Goal: Answer question/provide support: Share knowledge or assist other users

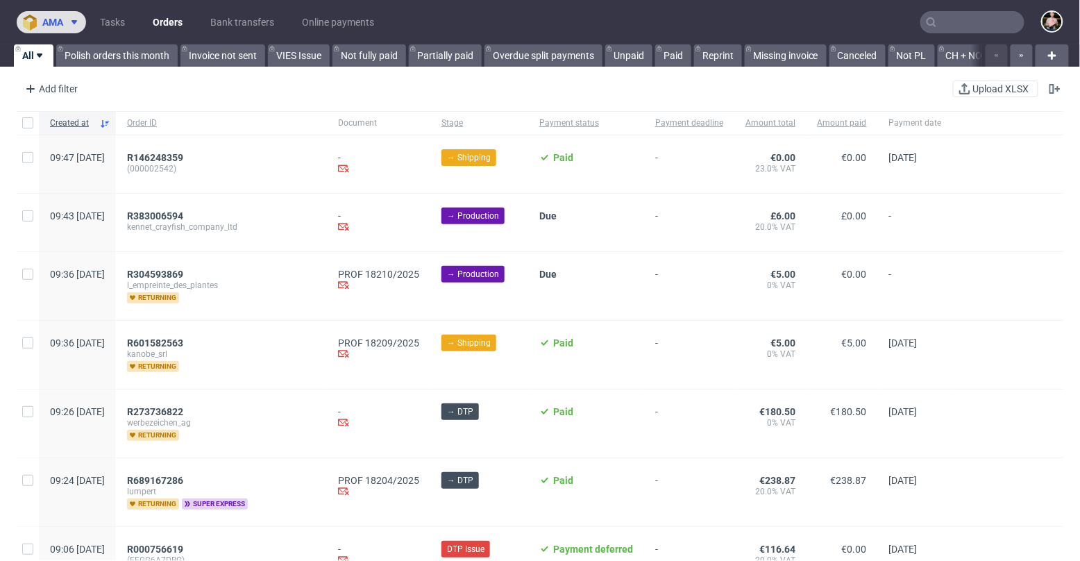
click at [61, 15] on button "ama" at bounding box center [51, 22] width 69 height 22
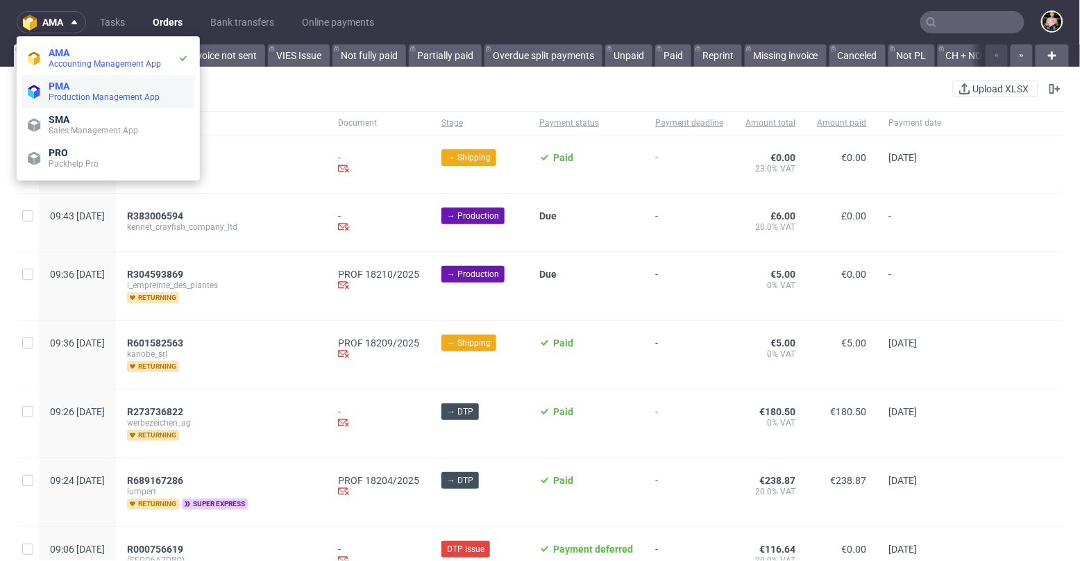
click at [62, 96] on span "Production Management App" at bounding box center [104, 97] width 111 height 10
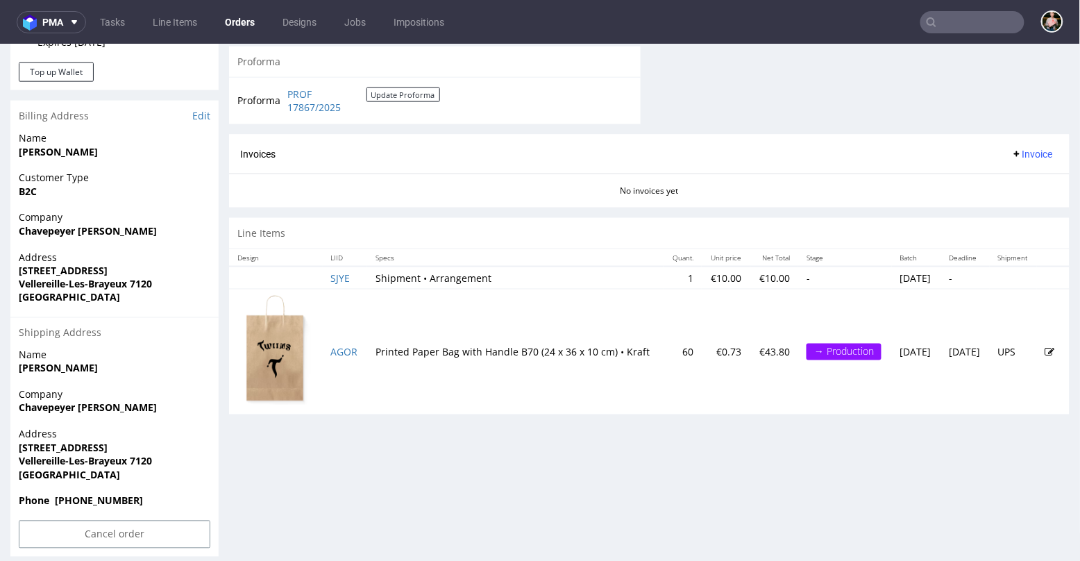
scroll to position [583, 0]
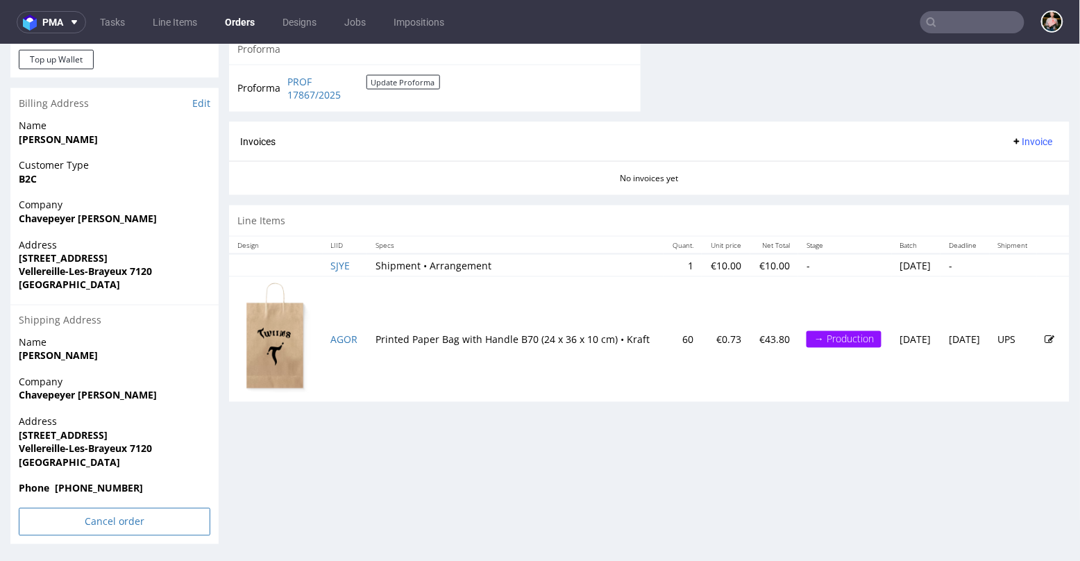
click at [83, 518] on input "Cancel order" at bounding box center [114, 521] width 191 height 28
click at [89, 475] on link "Yes" at bounding box center [94, 482] width 40 height 21
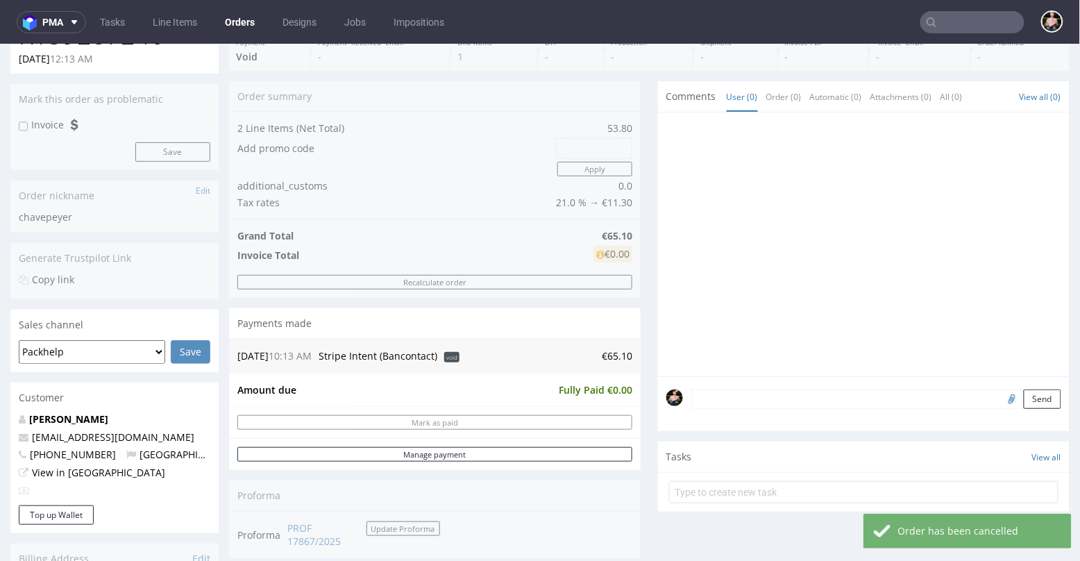
scroll to position [163, 0]
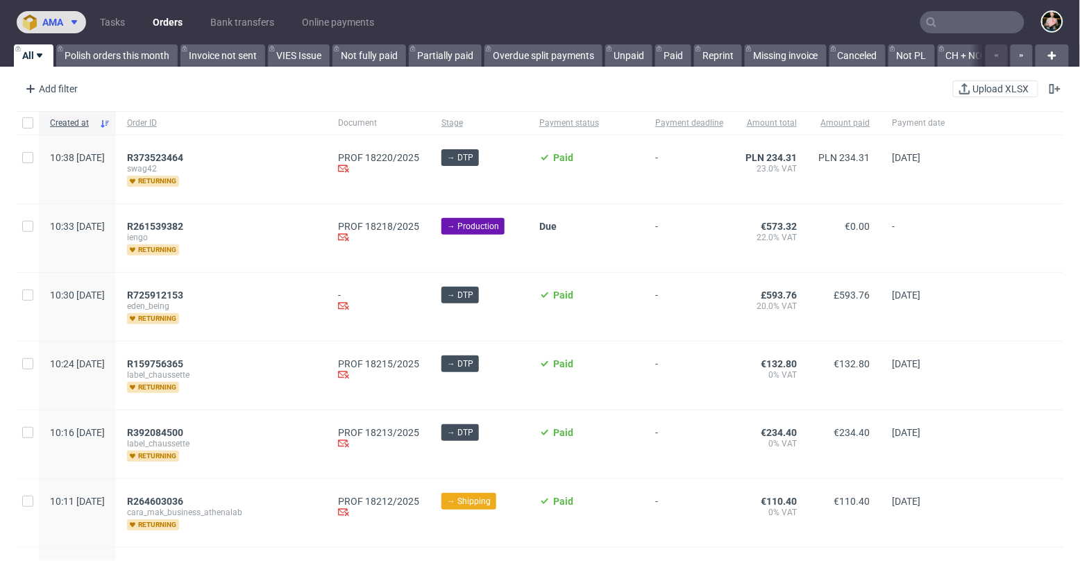
click at [52, 23] on span "ama" at bounding box center [52, 22] width 21 height 10
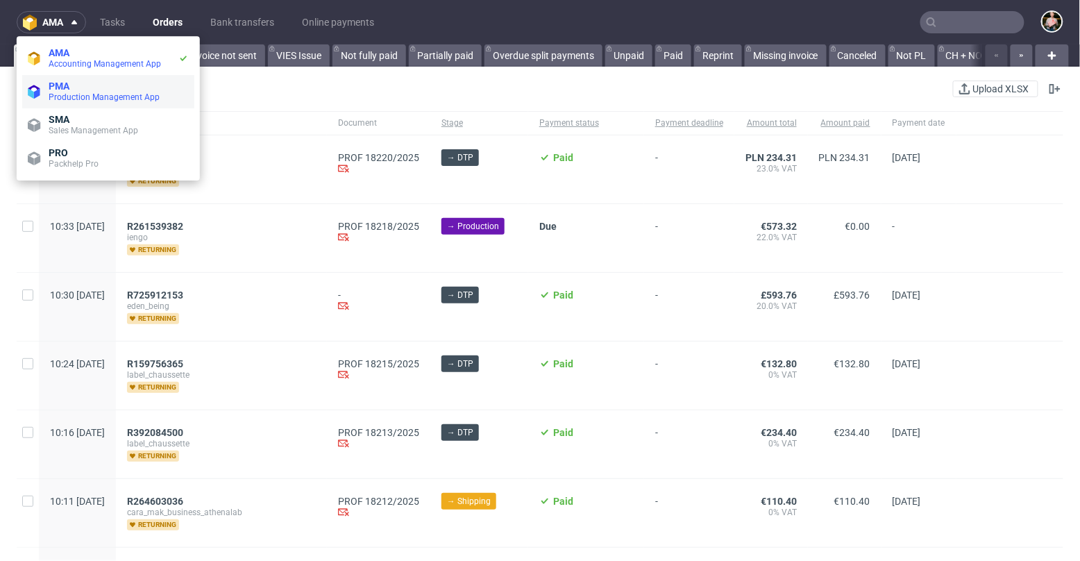
click at [79, 94] on span "Production Management App" at bounding box center [104, 97] width 111 height 10
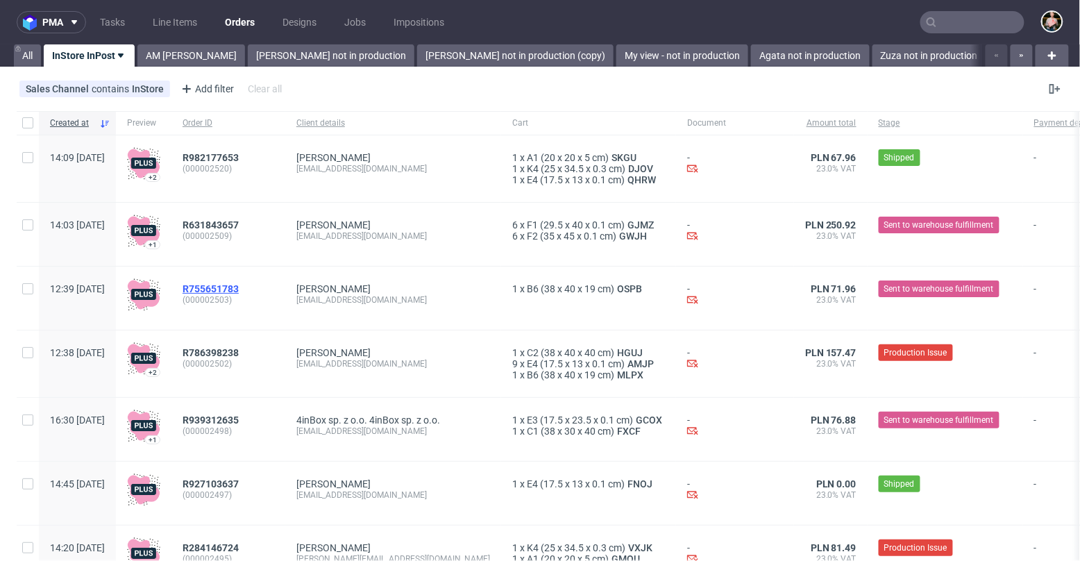
click at [239, 286] on span "R755651783" at bounding box center [210, 288] width 56 height 11
click at [961, 20] on input "text" at bounding box center [972, 22] width 104 height 22
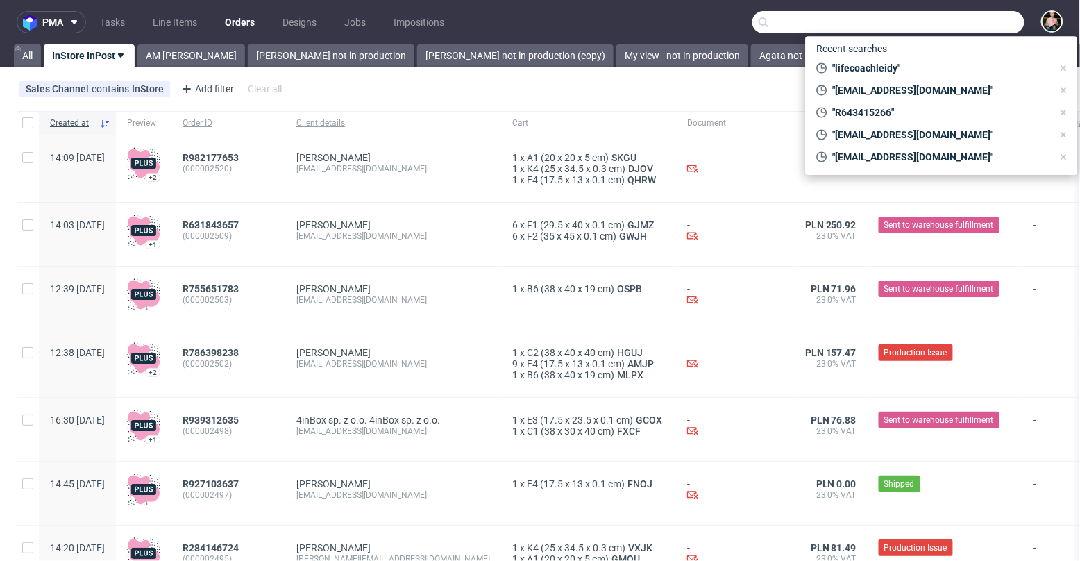
paste input "[EMAIL_ADDRESS][DOMAIN_NAME]"
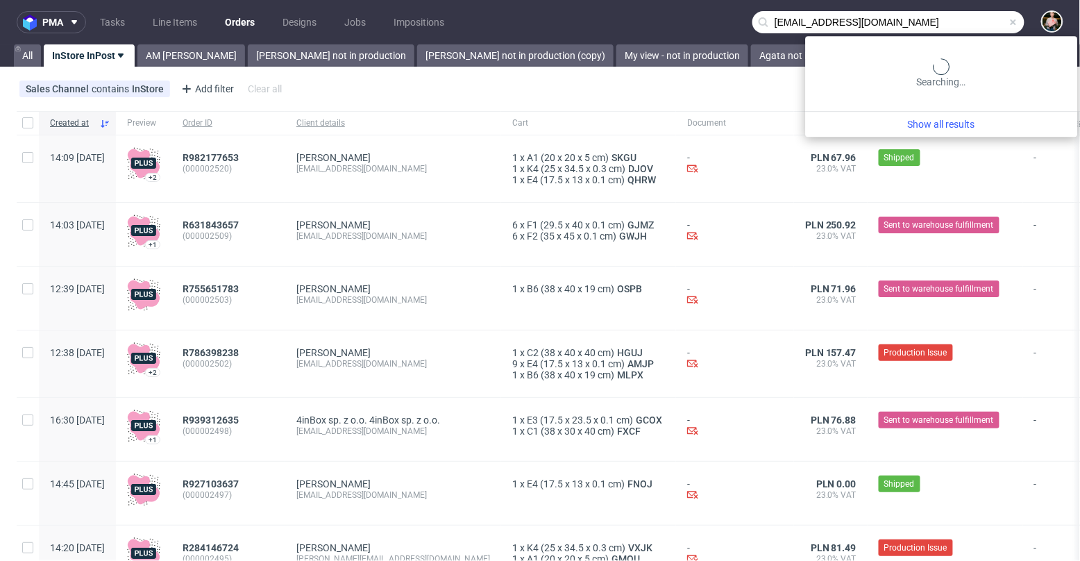
type input "[EMAIL_ADDRESS][DOMAIN_NAME]"
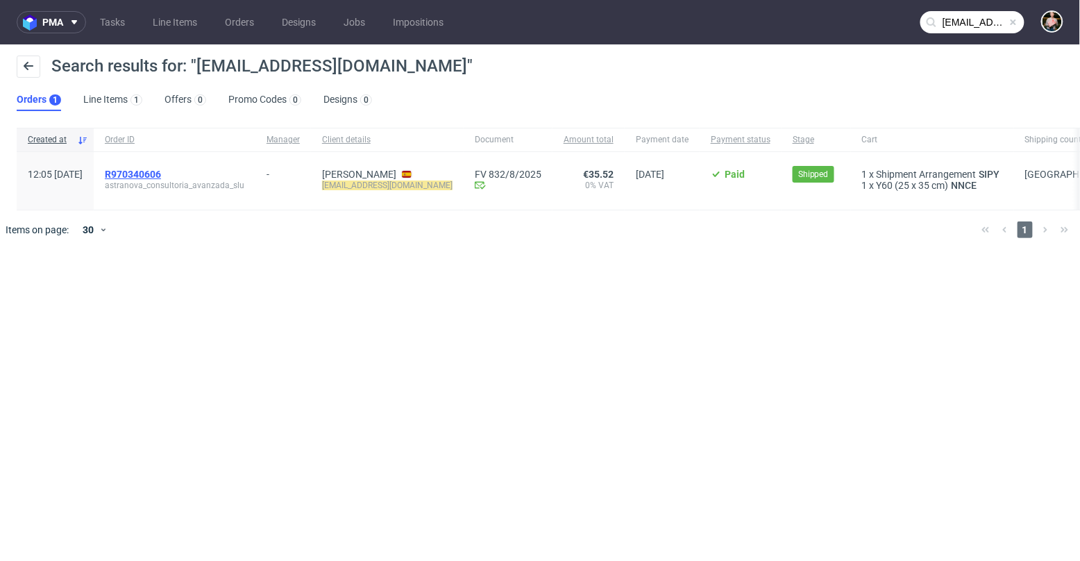
click at [161, 172] on span "R970340606" at bounding box center [133, 174] width 56 height 11
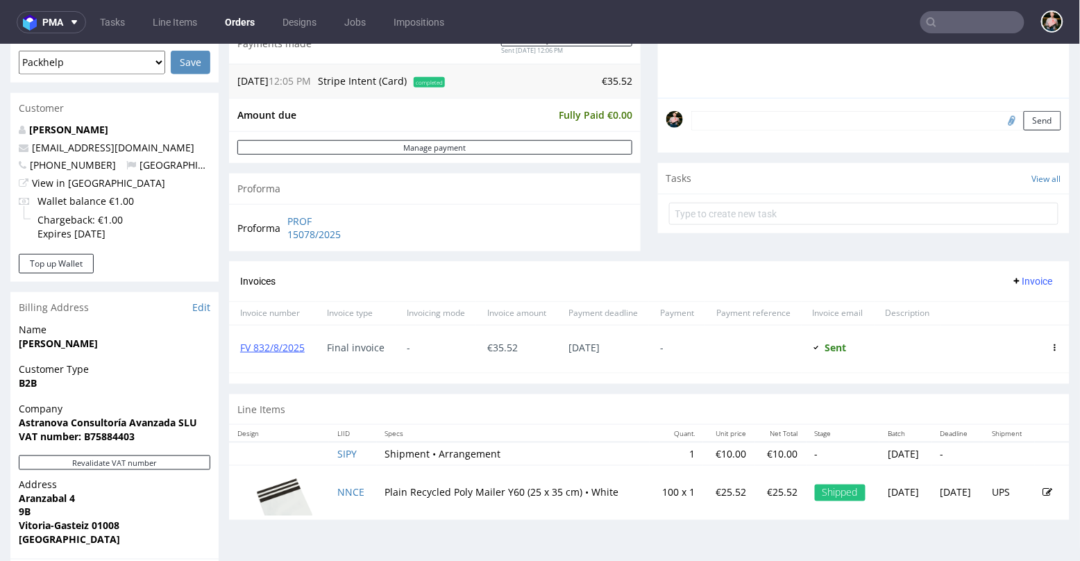
scroll to position [382, 0]
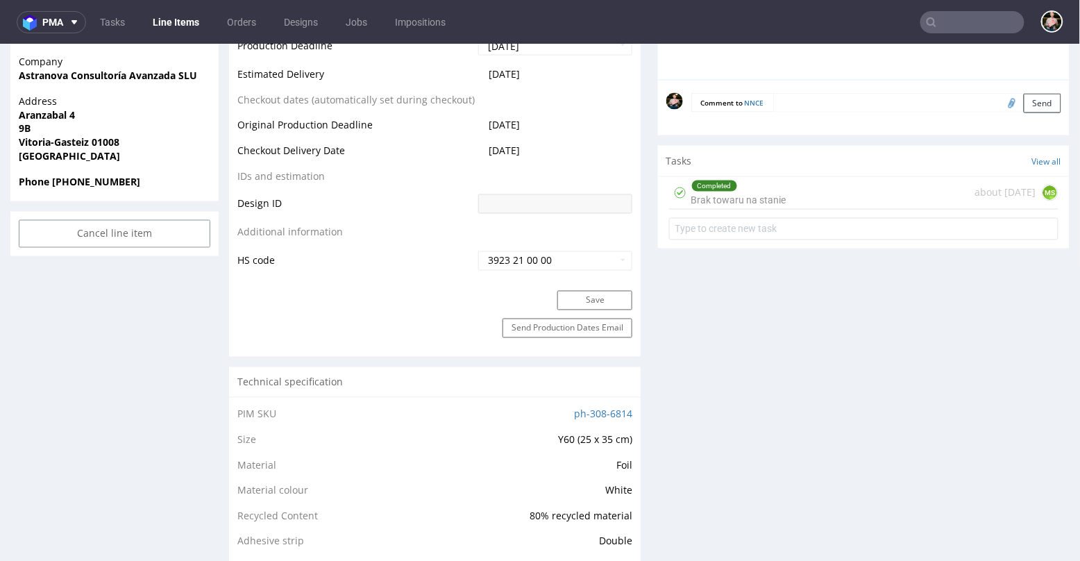
scroll to position [661, 0]
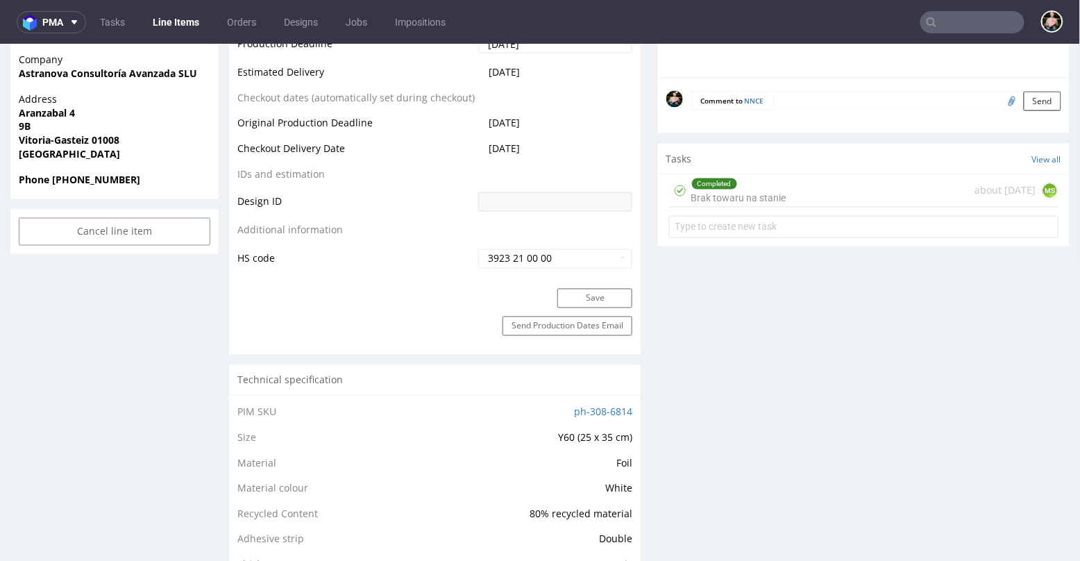
click at [802, 187] on div "Completed Brak towaru na stanie about [DATE] MS" at bounding box center [863, 190] width 389 height 33
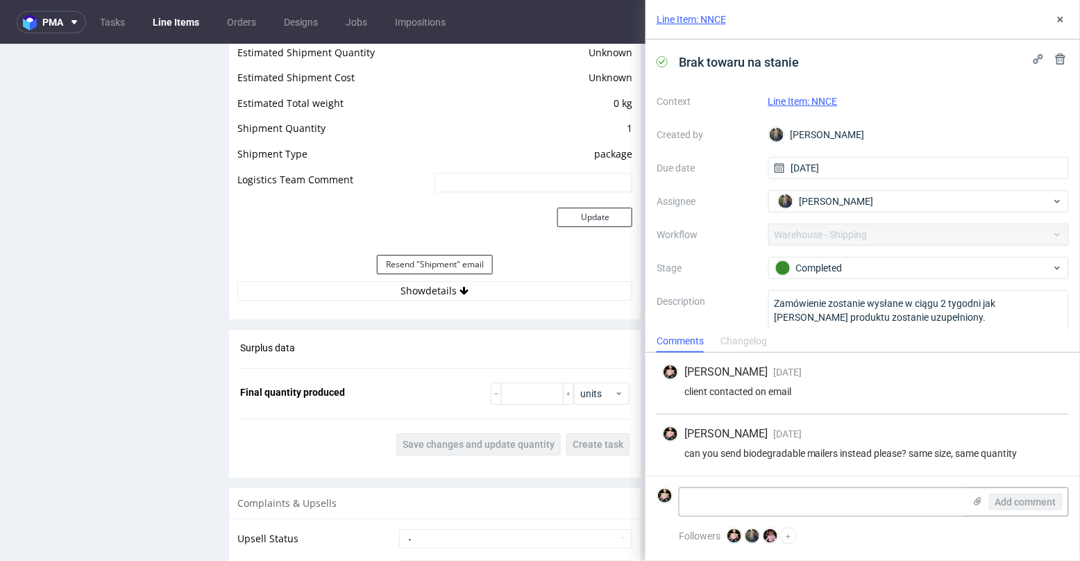
scroll to position [1270, 0]
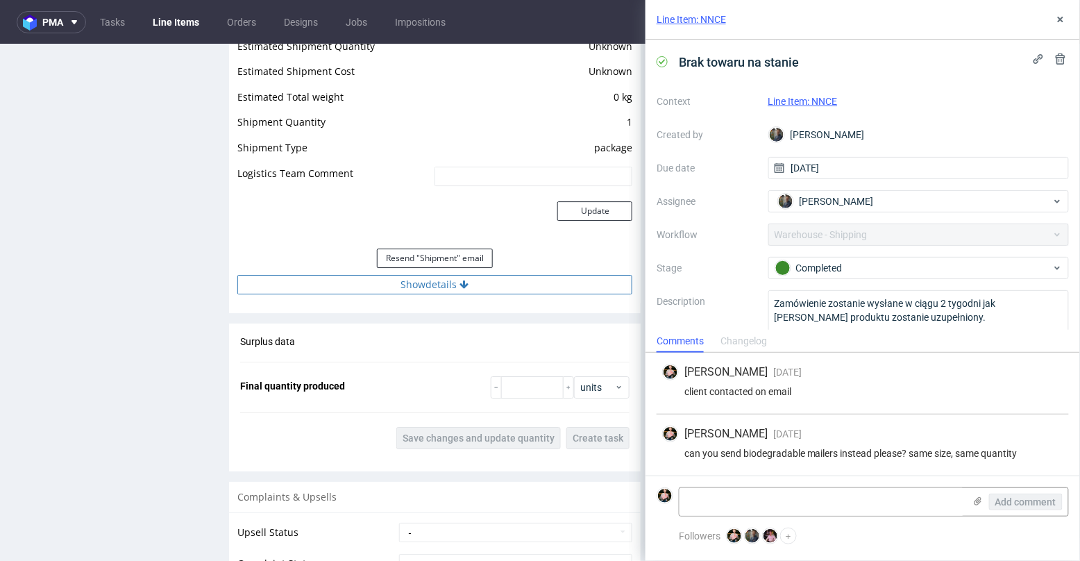
click at [460, 279] on icon at bounding box center [464, 284] width 9 height 10
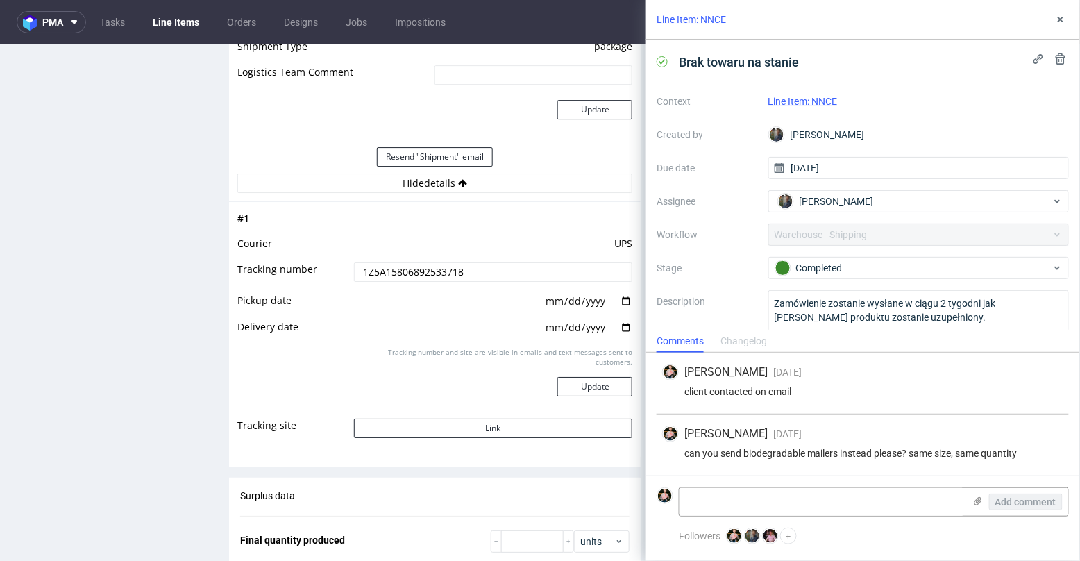
scroll to position [1375, 0]
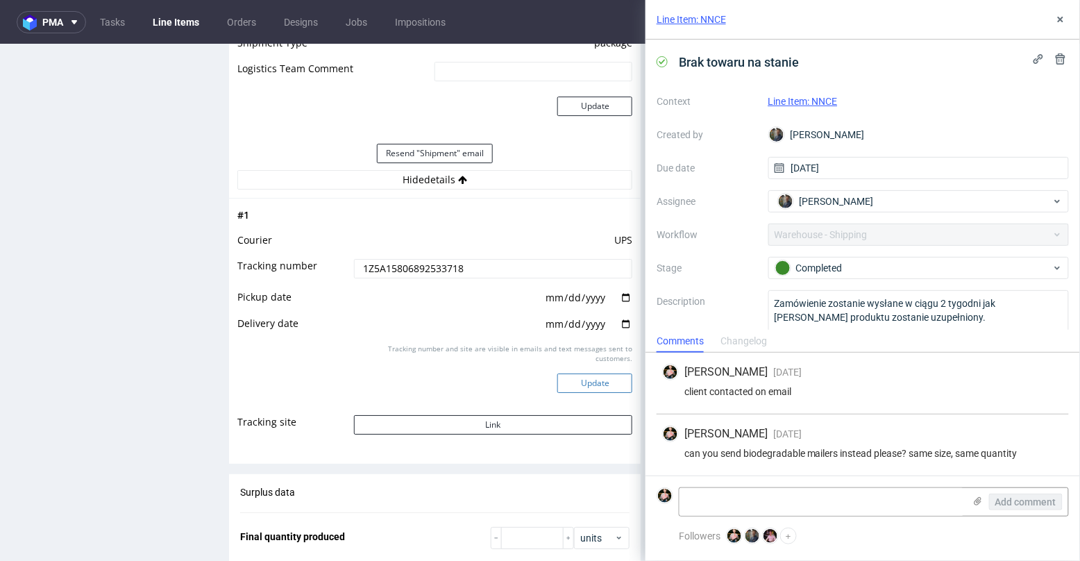
click at [586, 376] on button "Update" at bounding box center [594, 382] width 75 height 19
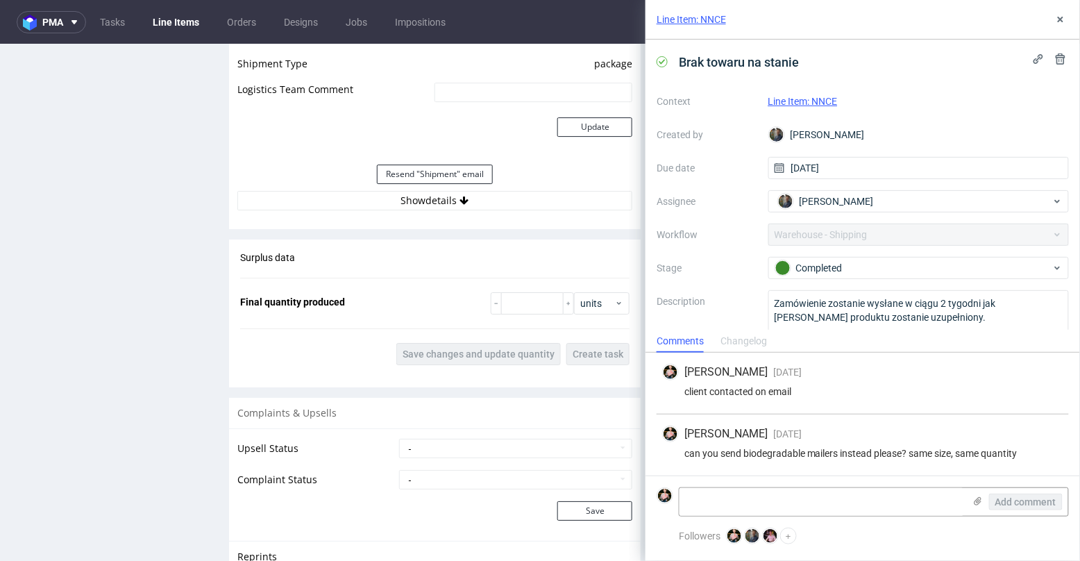
scroll to position [1357, 0]
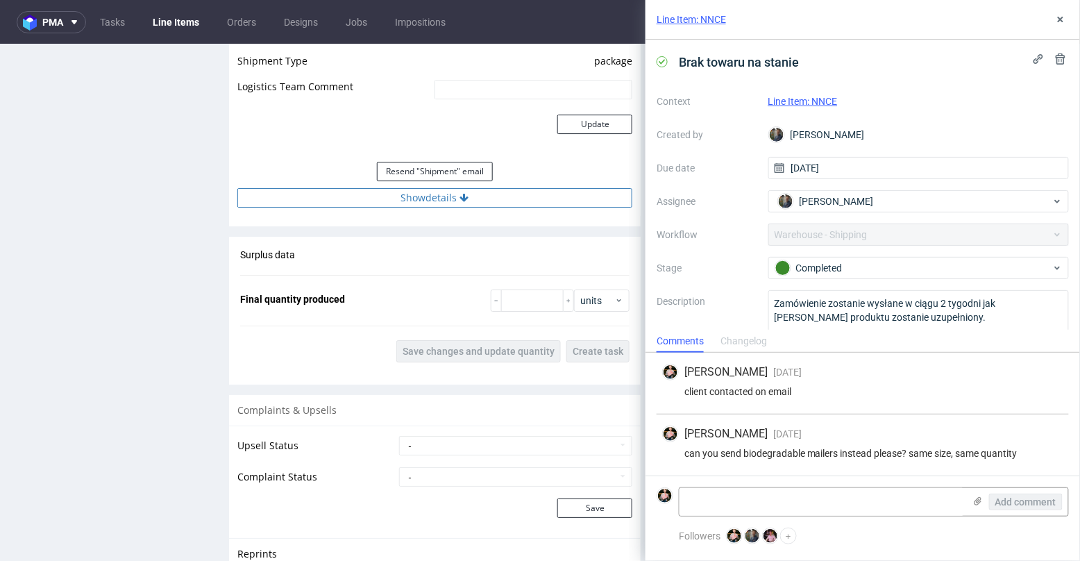
click at [439, 193] on button "Show details" at bounding box center [434, 196] width 395 height 19
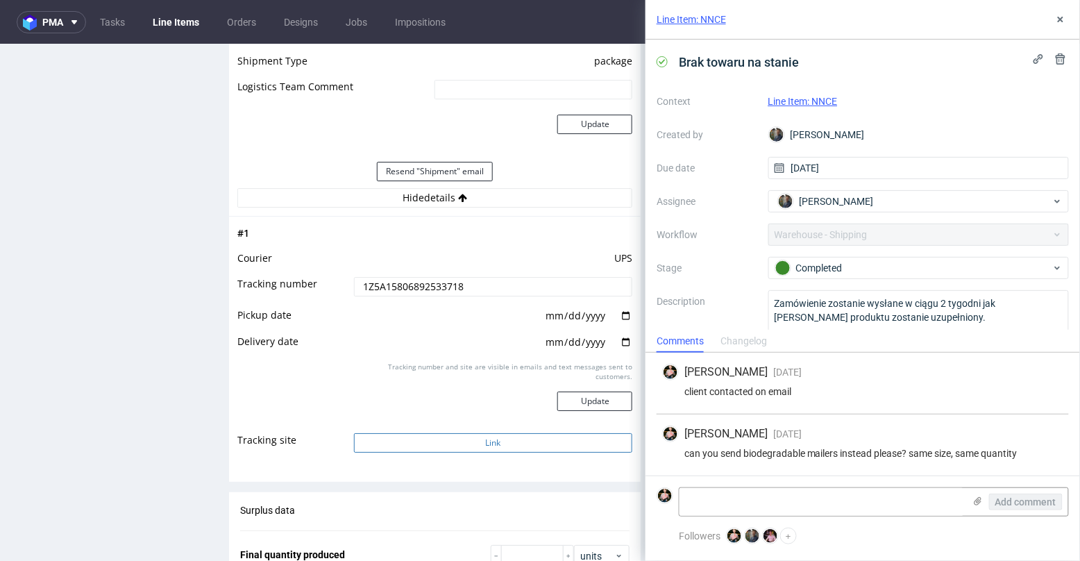
click at [468, 434] on button "Link" at bounding box center [493, 441] width 279 height 19
click at [754, 488] on textarea "To enrich screen reader interactions, please activate Accessibility in Grammarl…" at bounding box center [821, 502] width 284 height 28
click at [738, 490] on textarea "To enrich screen reader interactions, please activate Accessibility in Grammarl…" at bounding box center [821, 502] width 284 height 28
type textarea "@"
click at [743, 501] on textarea "To enrich screen reader interactions, please activate Accessibility in Grammarl…" at bounding box center [821, 502] width 284 height 28
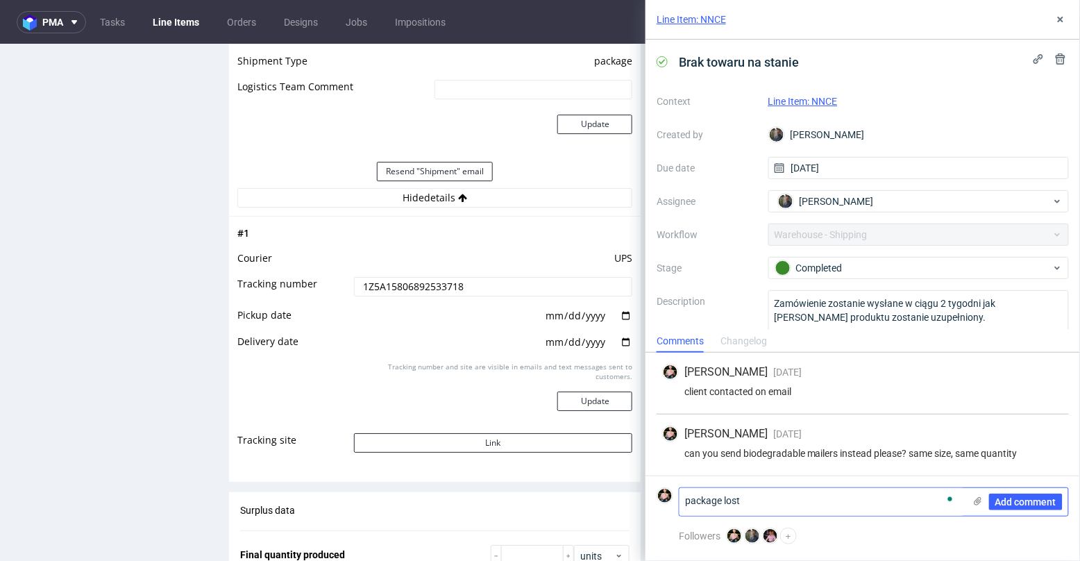
scroll to position [0, 0]
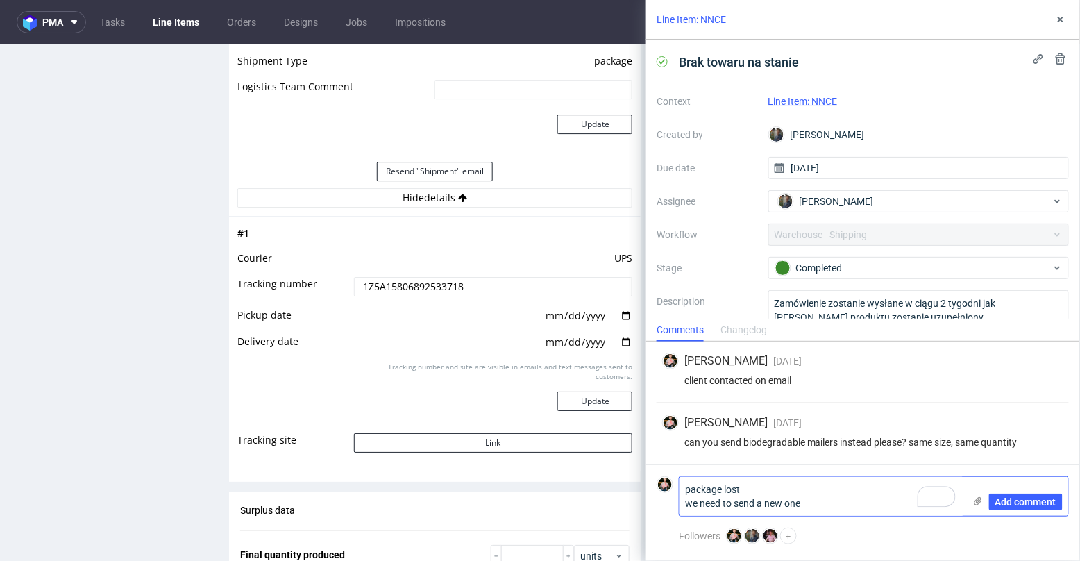
type textarea "package lost we need to send a new one"
click at [1034, 511] on div "Add comment" at bounding box center [1016, 496] width 104 height 39
click at [1032, 504] on span "Add comment" at bounding box center [1025, 502] width 61 height 10
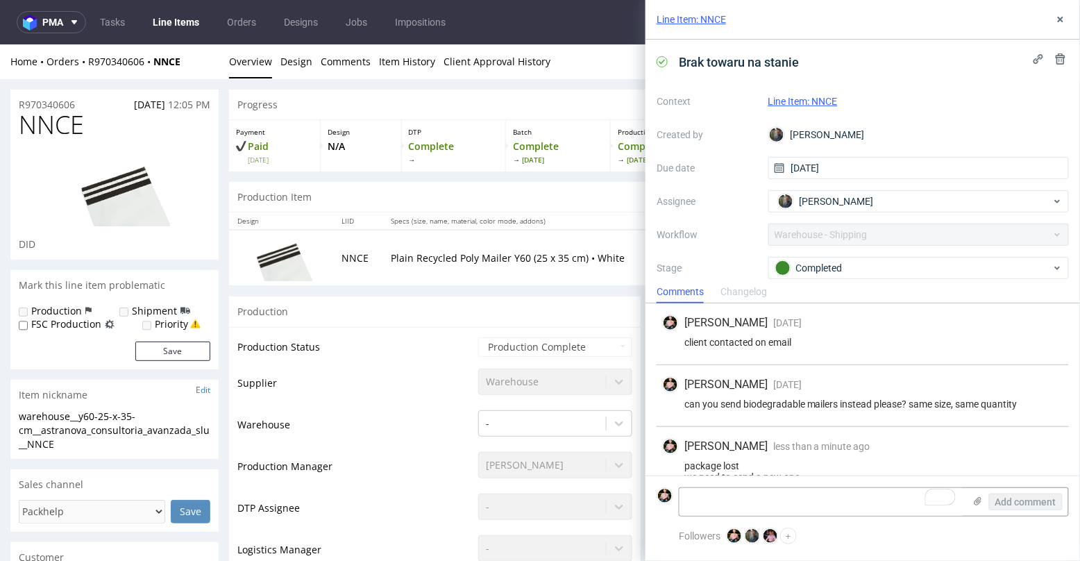
scroll to position [22, 0]
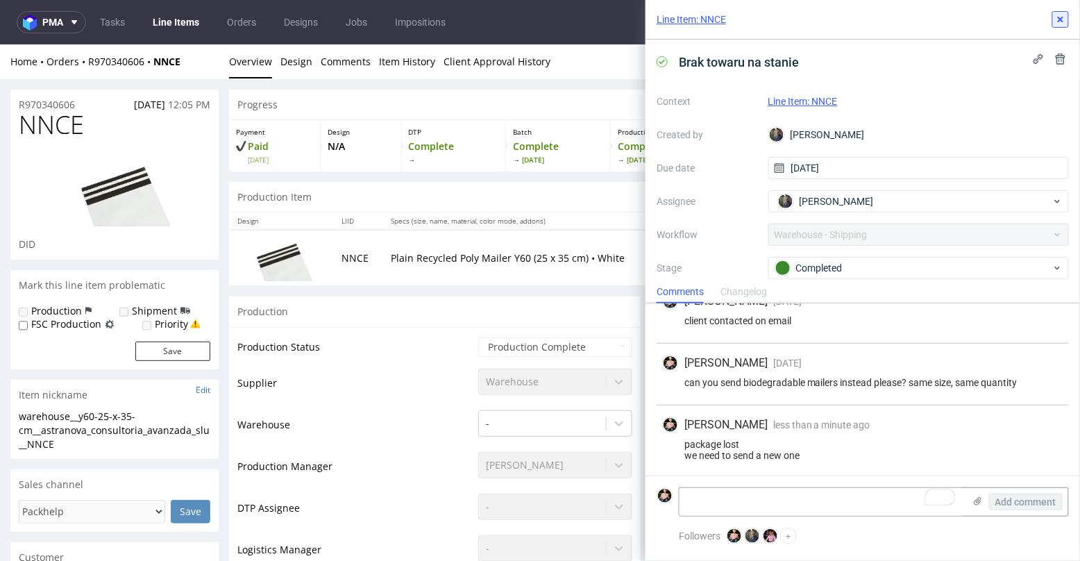
click at [1062, 24] on icon at bounding box center [1060, 19] width 11 height 11
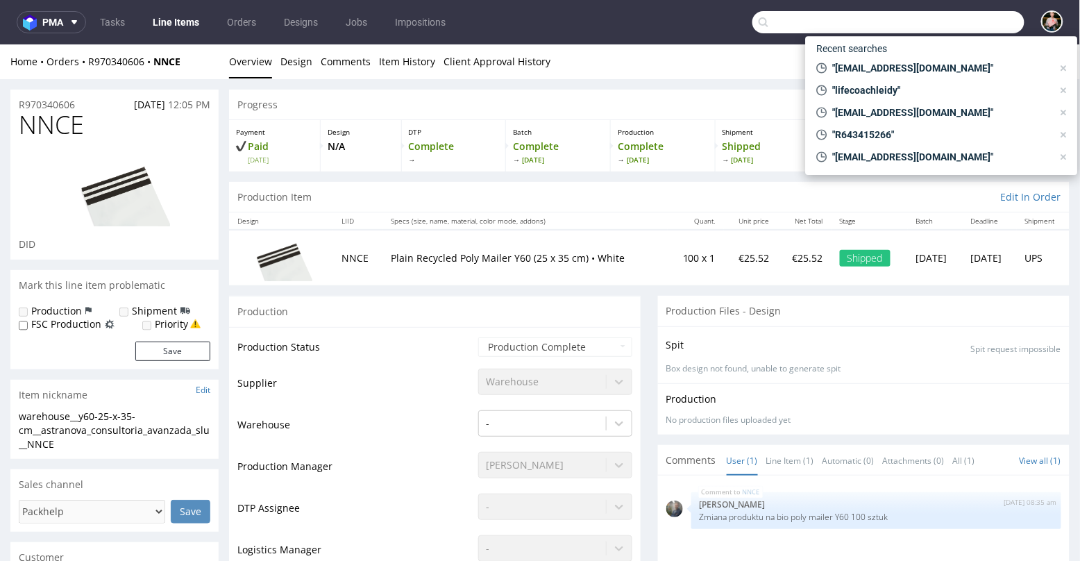
click at [940, 16] on input "text" at bounding box center [888, 22] width 272 height 22
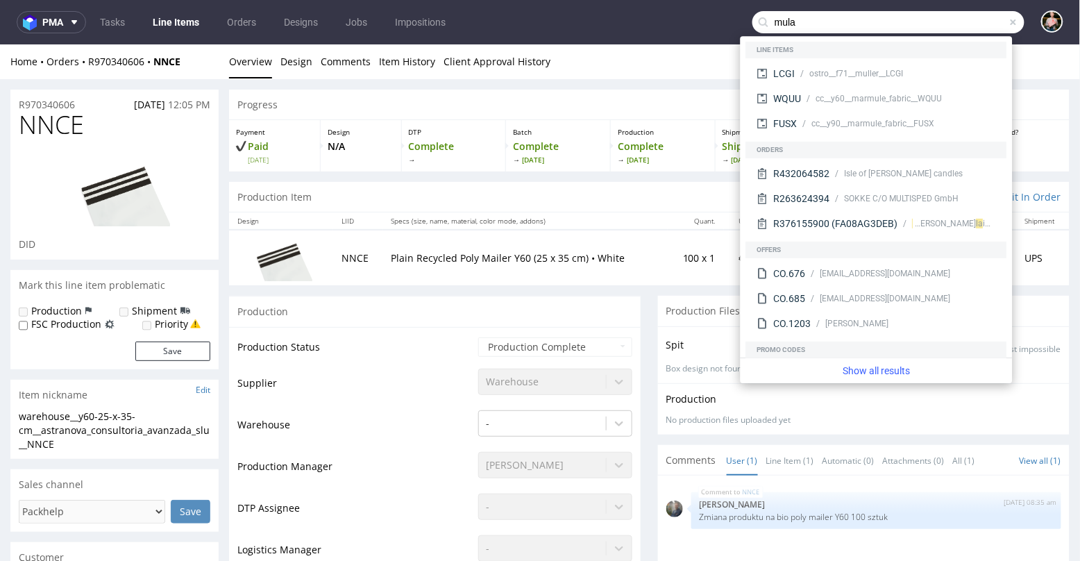
type input "mula"
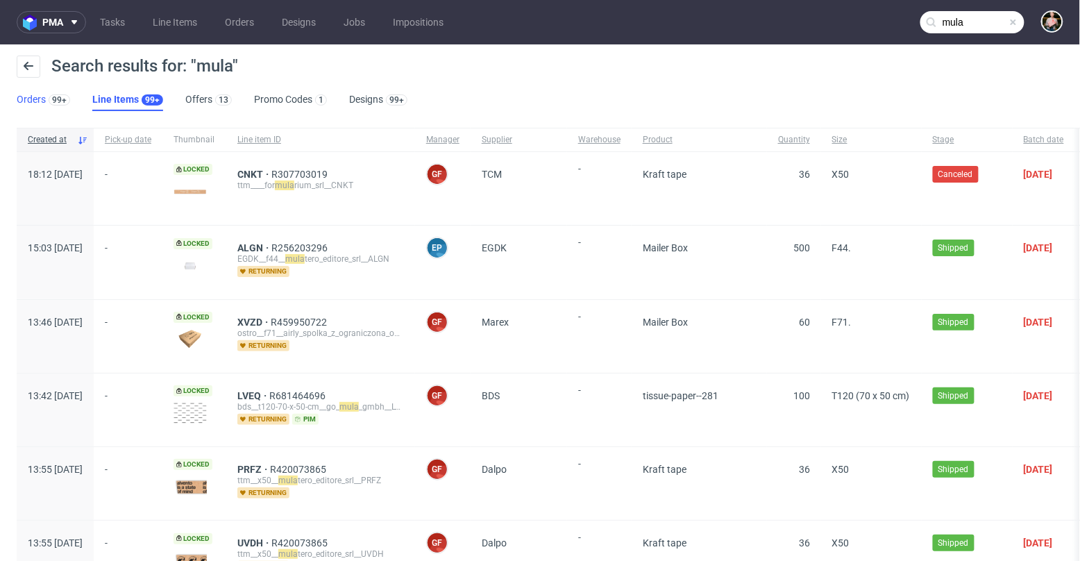
click at [40, 97] on link "Orders 99+" at bounding box center [43, 100] width 53 height 22
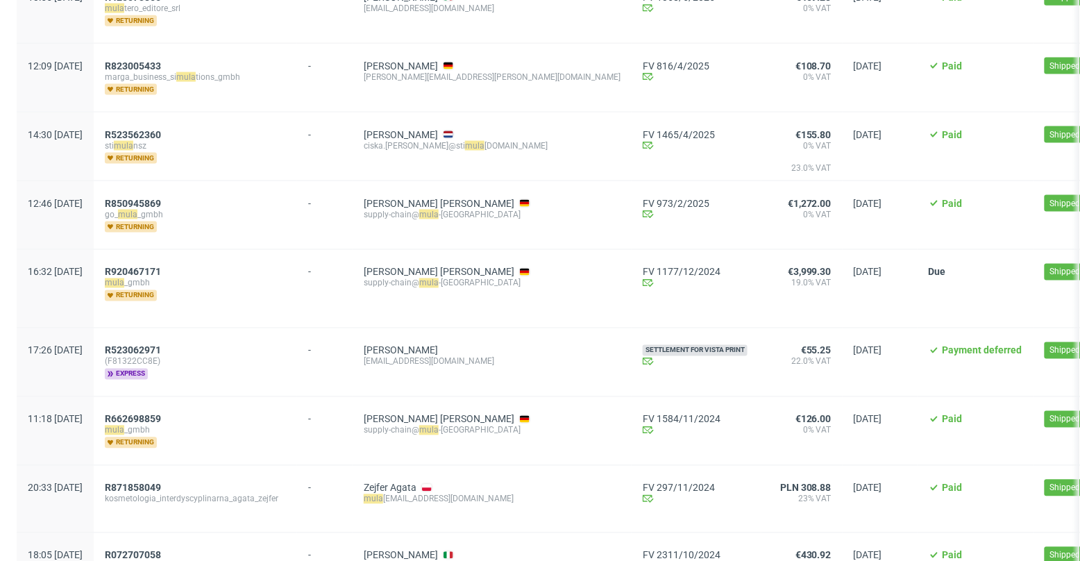
scroll to position [757, 0]
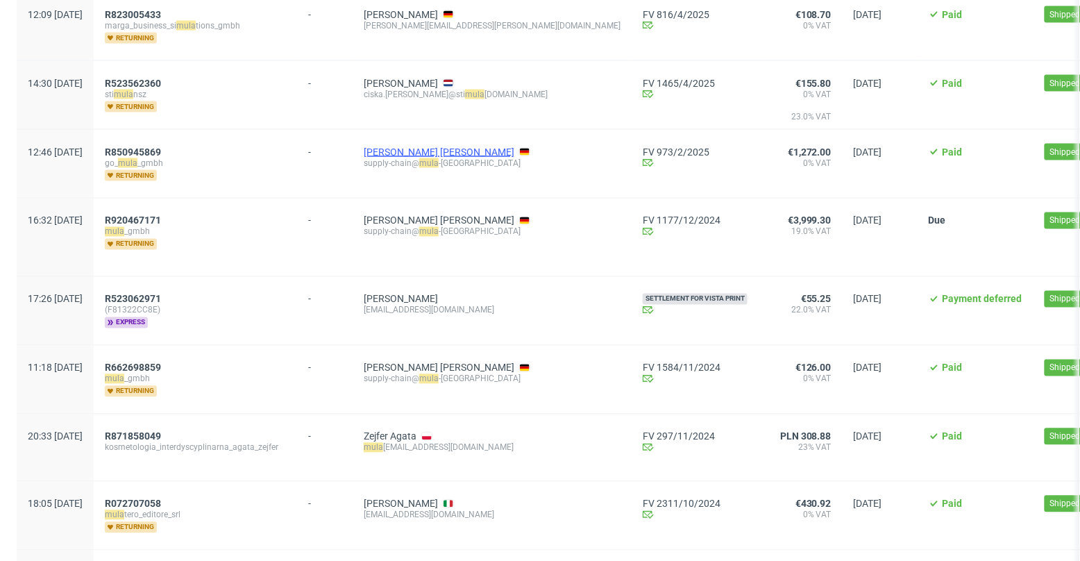
click at [475, 146] on link "[PERSON_NAME] [PERSON_NAME]" at bounding box center [439, 151] width 151 height 11
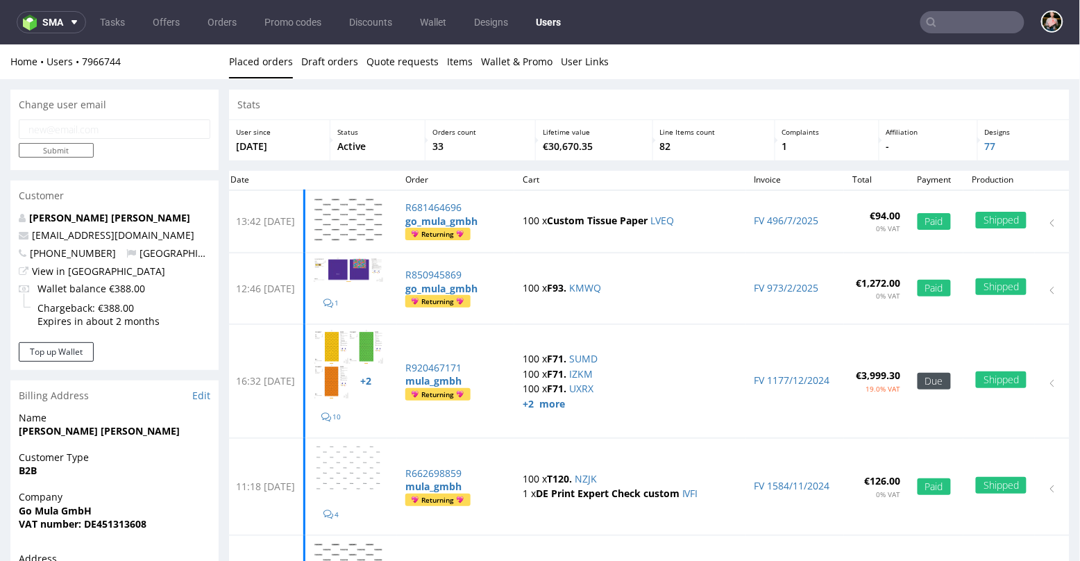
scroll to position [97, 0]
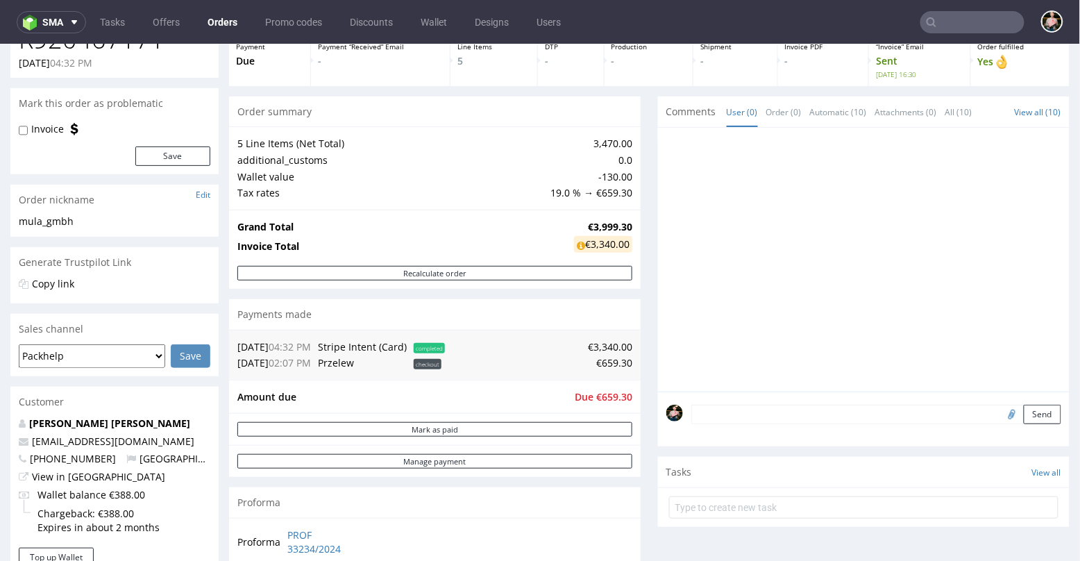
scroll to position [78, 0]
